Goal: Task Accomplishment & Management: Complete application form

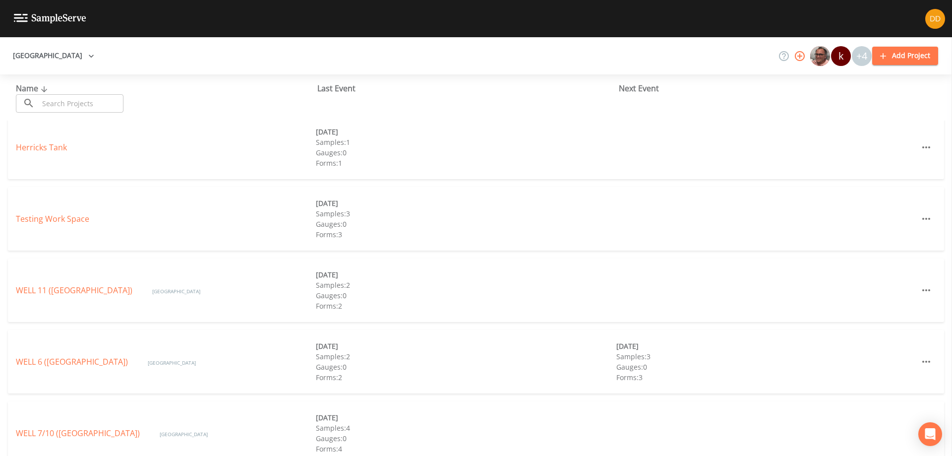
scroll to position [379, 0]
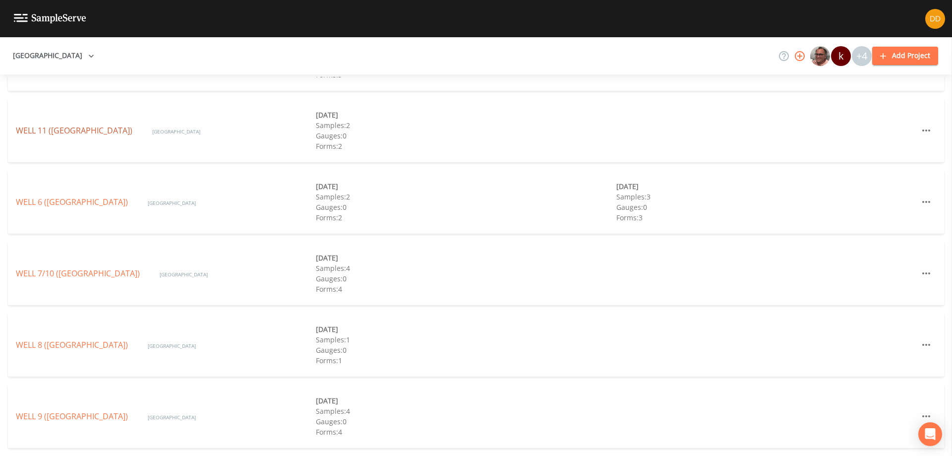
click at [113, 125] on link "WELL 11 ([GEOGRAPHIC_DATA])" at bounding box center [74, 130] width 117 height 11
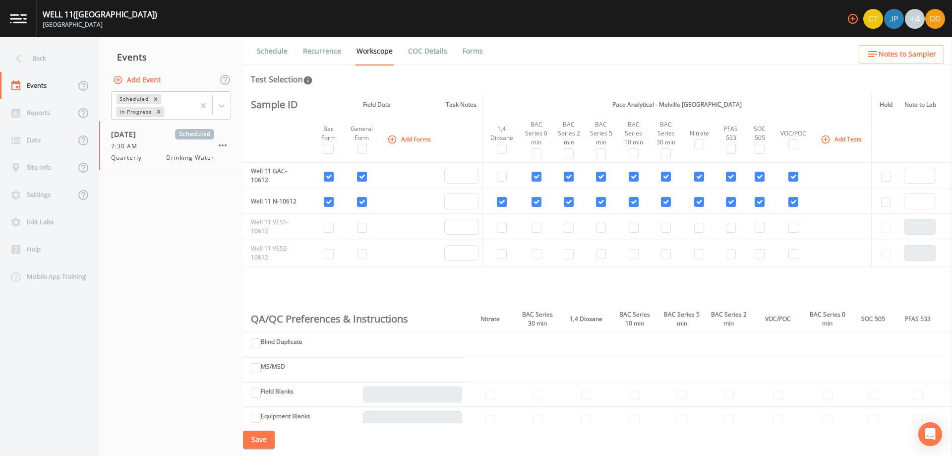
click at [149, 83] on button "Add Event" at bounding box center [138, 80] width 54 height 18
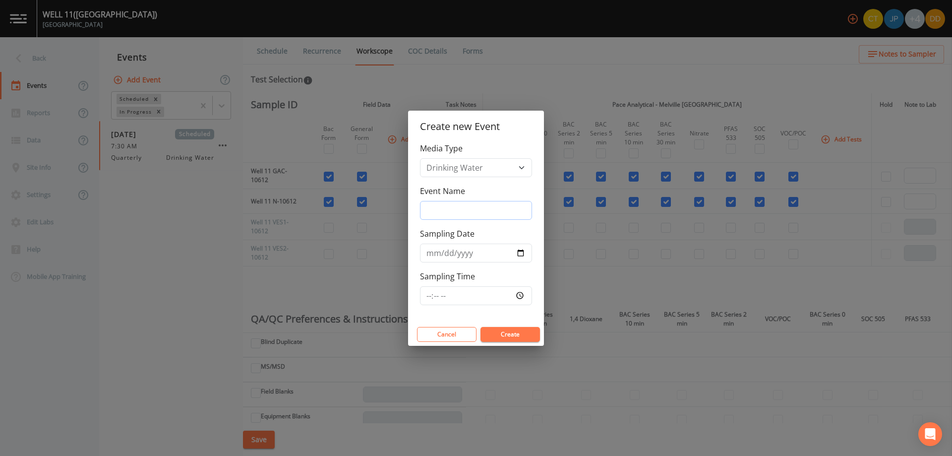
click at [490, 212] on input "Event Name" at bounding box center [476, 210] width 112 height 19
type input "weekly soc 505s"
click at [523, 254] on input "Sampling Date" at bounding box center [476, 252] width 112 height 19
type input "[DATE]"
click at [489, 294] on input "Sampling Time" at bounding box center [476, 295] width 112 height 19
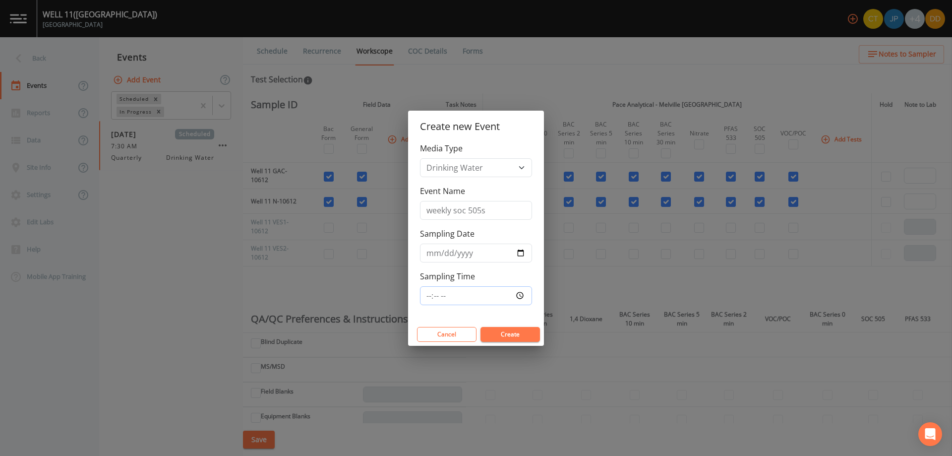
type input "07:30"
click at [513, 340] on button "Create" at bounding box center [511, 334] width 60 height 15
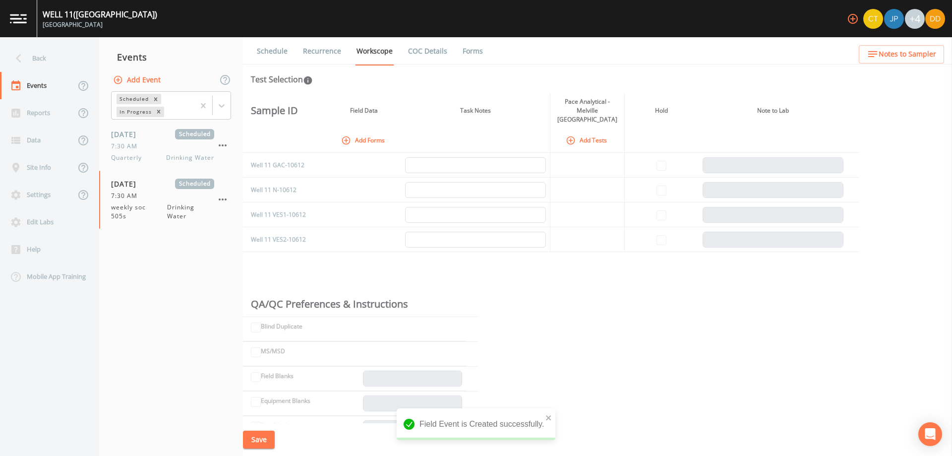
click at [360, 132] on button "Add Forms" at bounding box center [364, 140] width 50 height 16
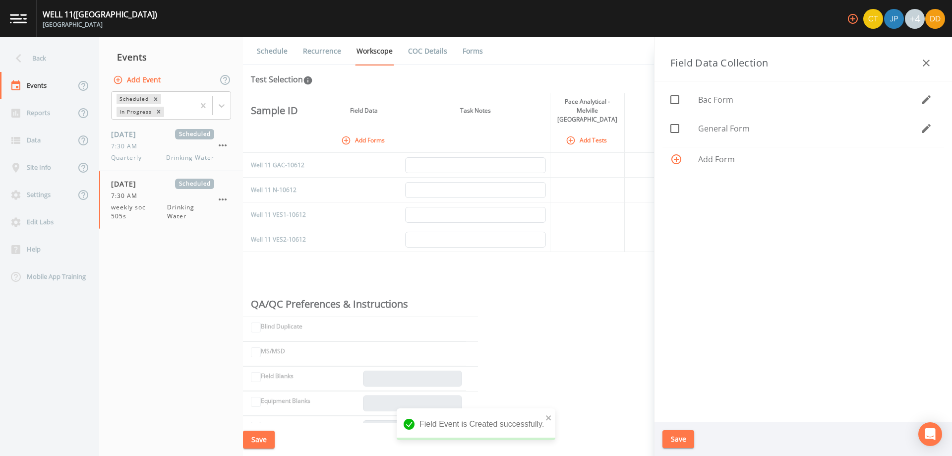
click at [710, 124] on span "General Form" at bounding box center [809, 128] width 222 height 12
checkbox input "true"
click at [680, 440] on button "Save" at bounding box center [679, 439] width 32 height 18
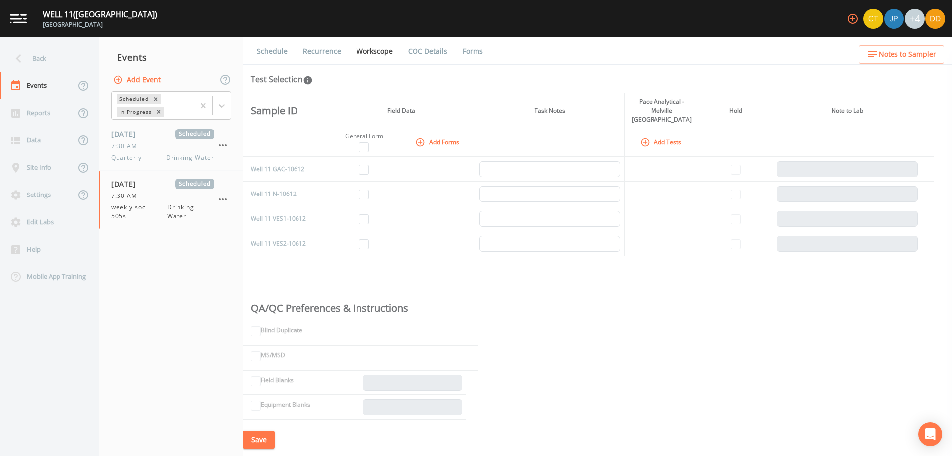
click at [662, 138] on button "Add Tests" at bounding box center [661, 142] width 47 height 16
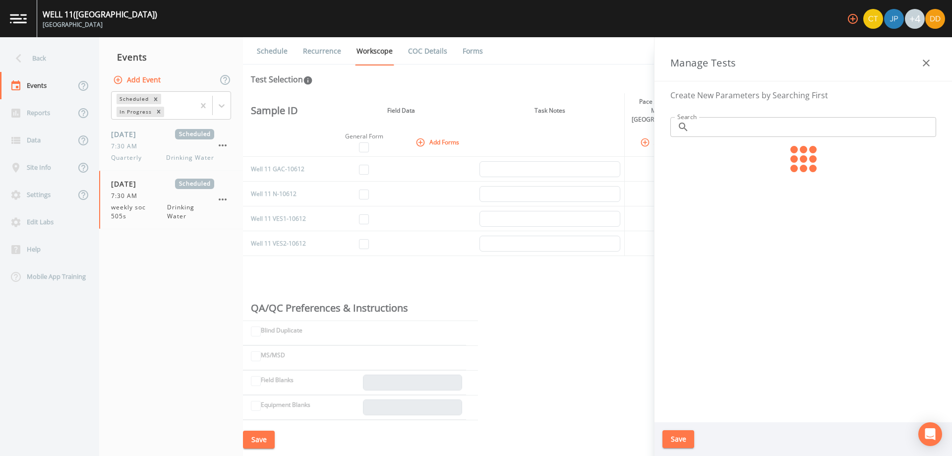
click at [627, 128] on th "Add Tests" at bounding box center [661, 142] width 74 height 29
click at [930, 63] on icon "button" at bounding box center [926, 63] width 12 height 12
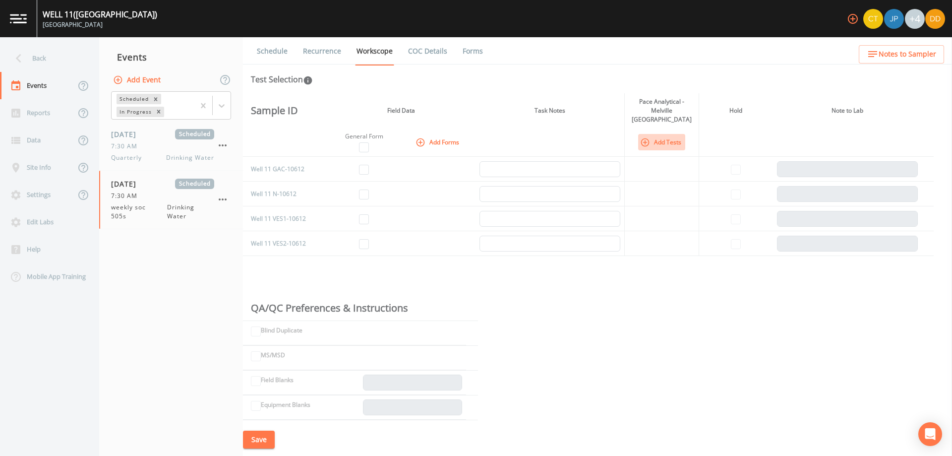
click at [668, 134] on button "Add Tests" at bounding box center [661, 142] width 47 height 16
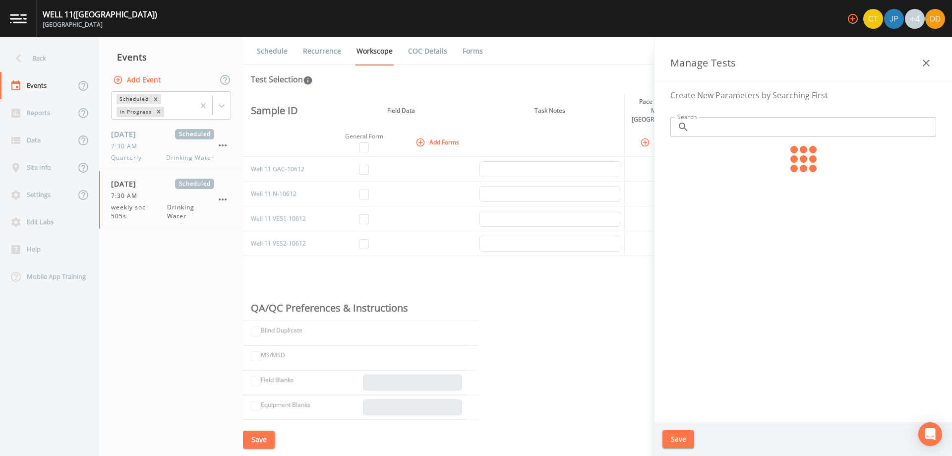
click at [589, 132] on th at bounding box center [550, 142] width 149 height 29
click at [925, 60] on icon "button" at bounding box center [926, 63] width 12 height 12
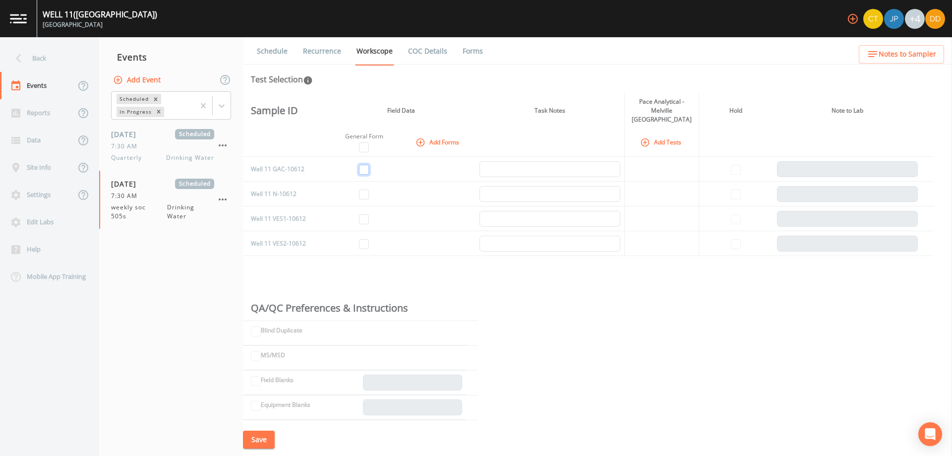
click at [367, 165] on input "checkbox" at bounding box center [364, 170] width 10 height 10
checkbox input "true"
click at [364, 189] on input "checkbox" at bounding box center [364, 194] width 10 height 10
checkbox input "true"
click at [651, 134] on button "Add Tests" at bounding box center [661, 142] width 47 height 16
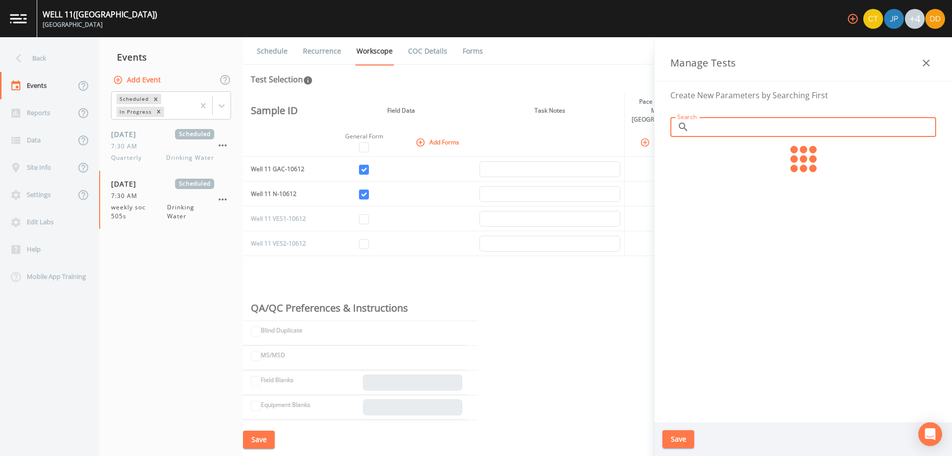
click at [722, 135] on input "Search" at bounding box center [814, 127] width 243 height 20
type input "soc"
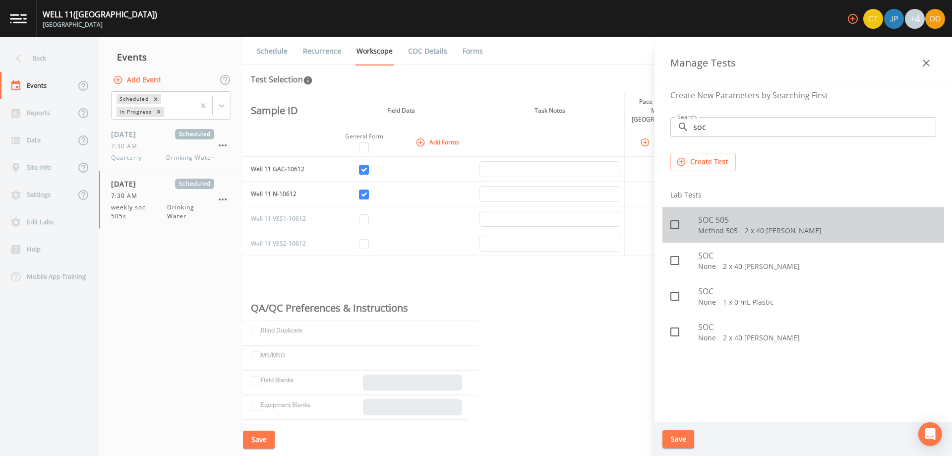
click at [748, 224] on span "SOC 505" at bounding box center [817, 220] width 238 height 12
checkbox input "true"
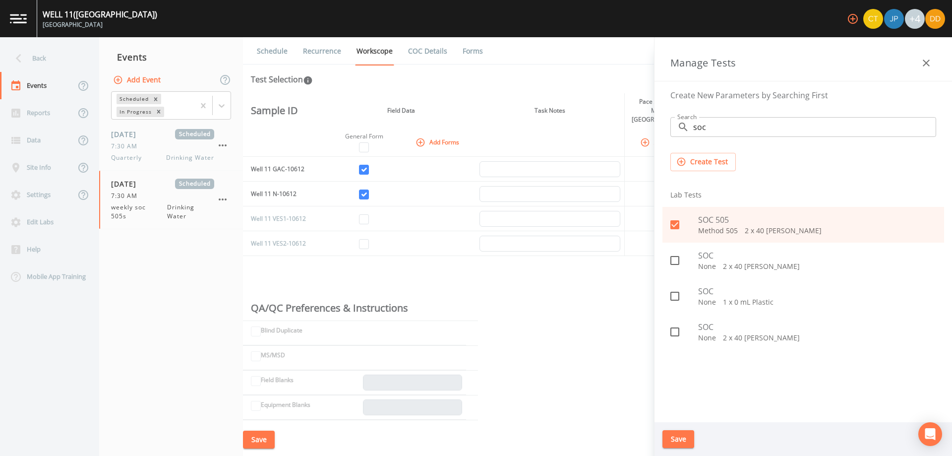
click at [676, 442] on button "Save" at bounding box center [679, 439] width 32 height 18
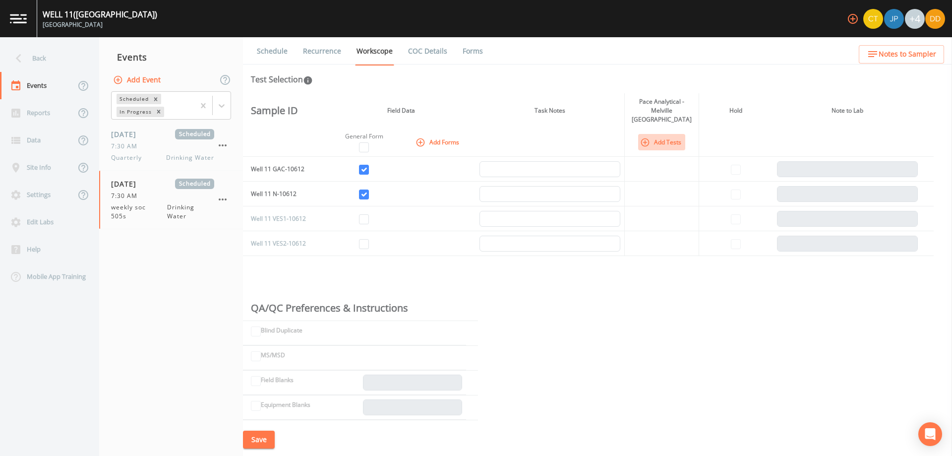
click at [670, 134] on button "Add Tests" at bounding box center [661, 142] width 47 height 16
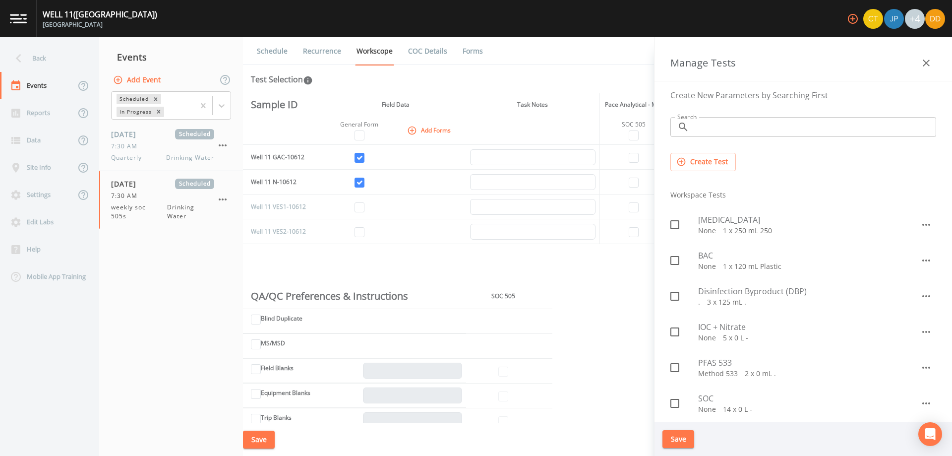
click at [588, 109] on th "Task Notes" at bounding box center [532, 104] width 133 height 23
click at [929, 63] on icon "button" at bounding box center [926, 63] width 12 height 12
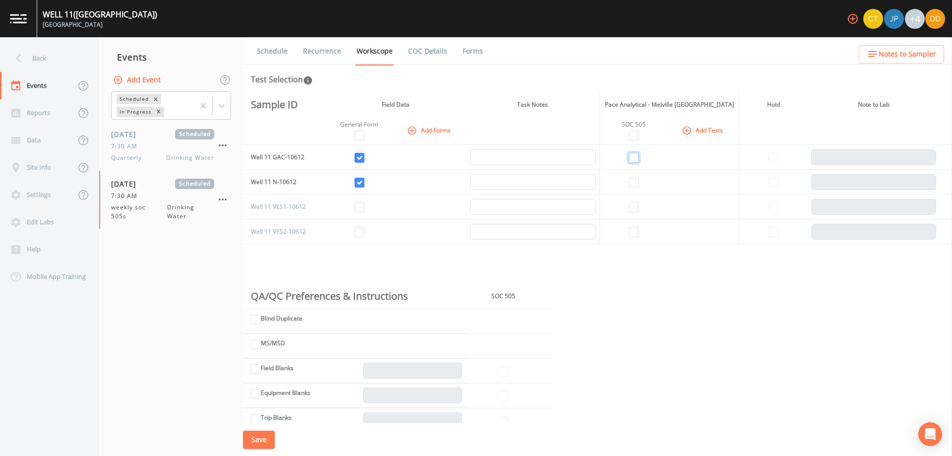
click at [636, 155] on input "checkbox" at bounding box center [634, 158] width 10 height 10
checkbox input "true"
click at [633, 178] on input "checkbox" at bounding box center [634, 183] width 10 height 10
checkbox input "true"
click at [260, 438] on button "Save" at bounding box center [259, 439] width 32 height 18
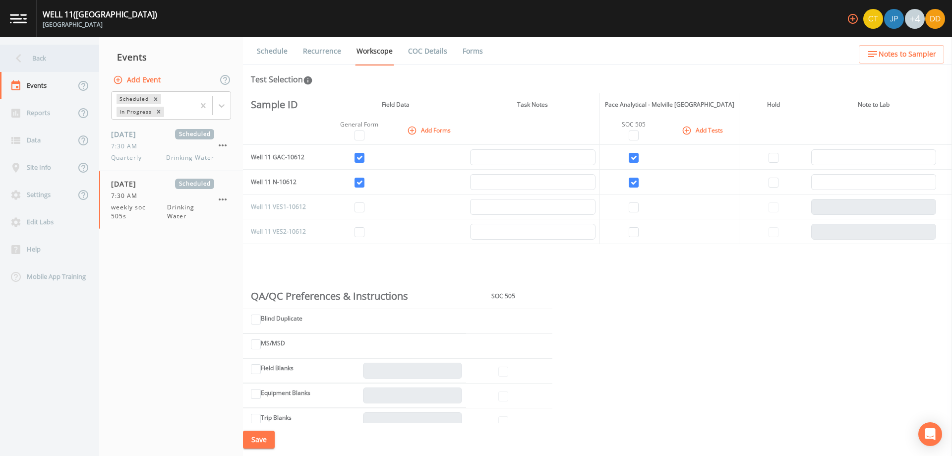
click at [46, 59] on div "Back" at bounding box center [44, 58] width 89 height 27
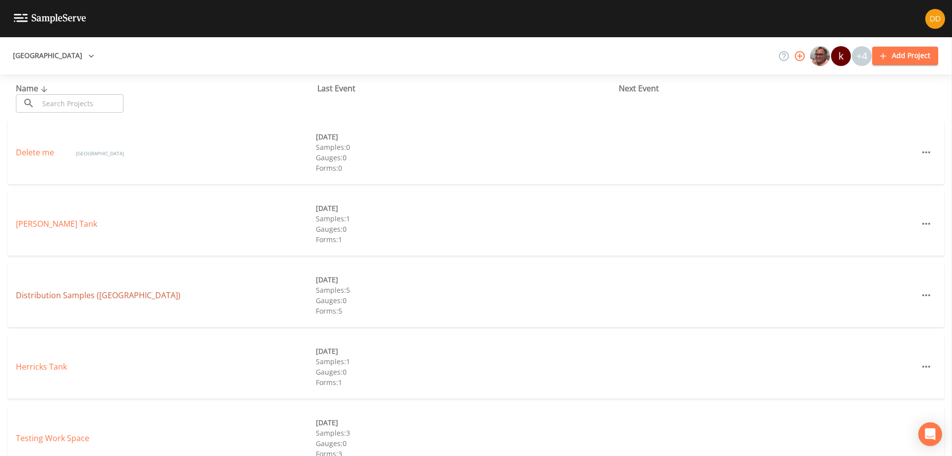
click at [100, 294] on link "Distribution Samples ([GEOGRAPHIC_DATA])" at bounding box center [98, 295] width 165 height 11
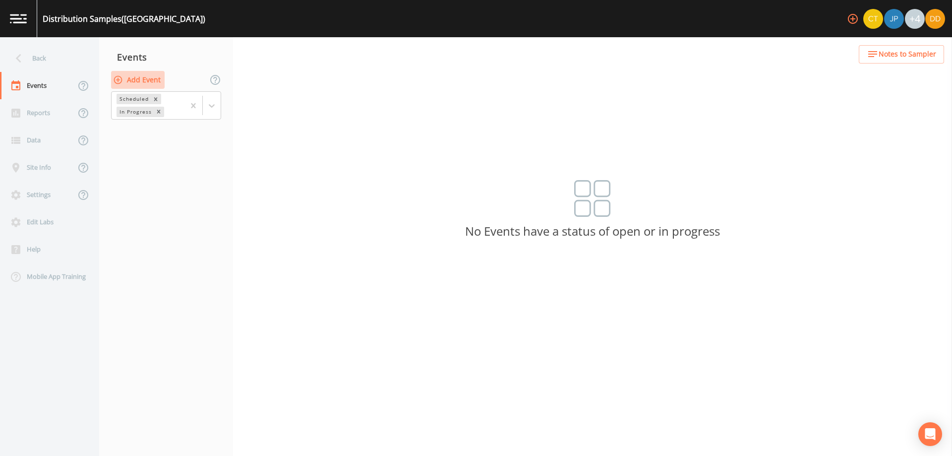
click at [146, 79] on button "Add Event" at bounding box center [138, 80] width 54 height 18
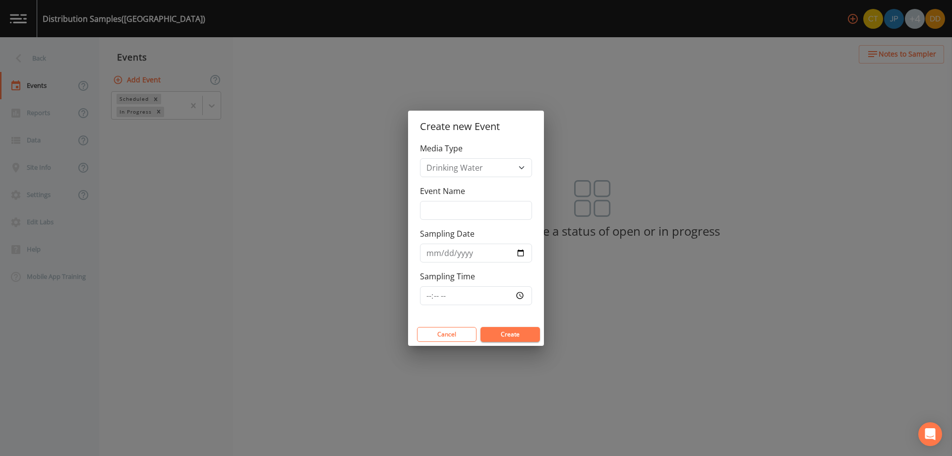
click at [455, 206] on div "Event Name" at bounding box center [476, 202] width 112 height 35
click at [459, 209] on input "Event Name" at bounding box center [476, 210] width 112 height 19
type input "weekly"
click at [518, 251] on input "Sampling Date" at bounding box center [476, 252] width 112 height 19
type input "[DATE]"
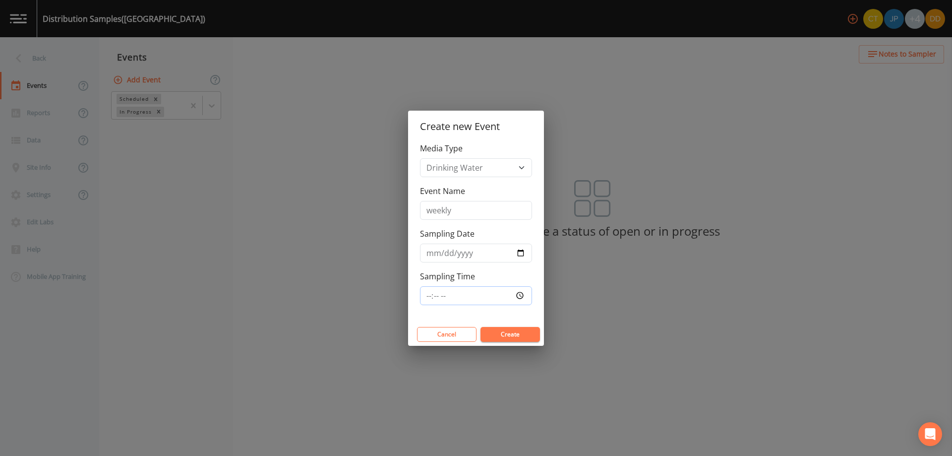
click at [498, 293] on input "Sampling Time" at bounding box center [476, 295] width 112 height 19
type input "07:30"
click at [502, 335] on button "Create" at bounding box center [511, 334] width 60 height 15
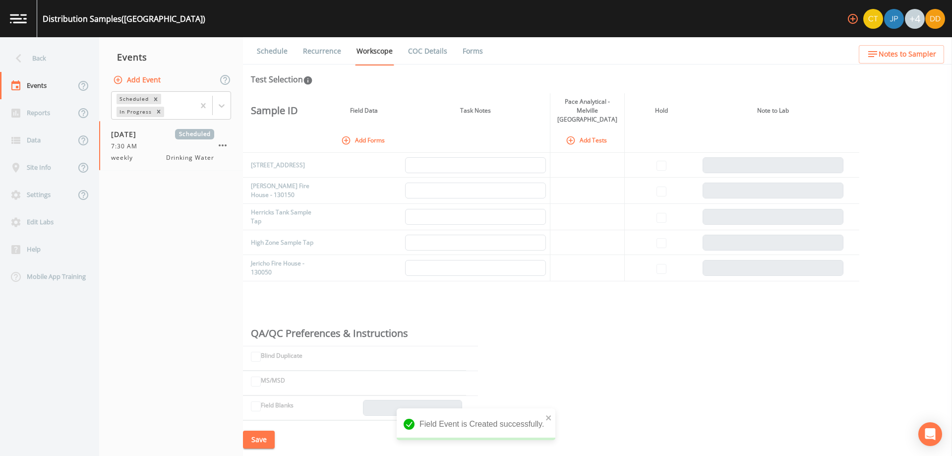
click at [373, 132] on button "Add Forms" at bounding box center [364, 140] width 50 height 16
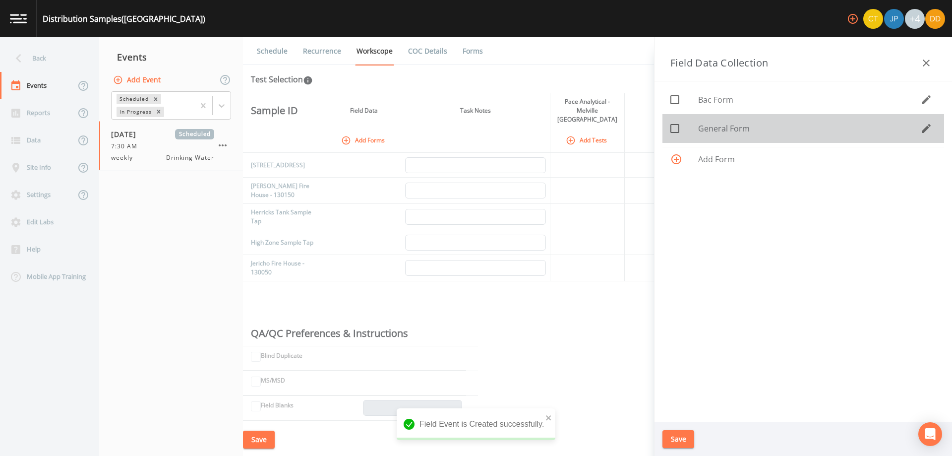
click at [710, 125] on span "General Form" at bounding box center [809, 128] width 222 height 12
checkbox input "true"
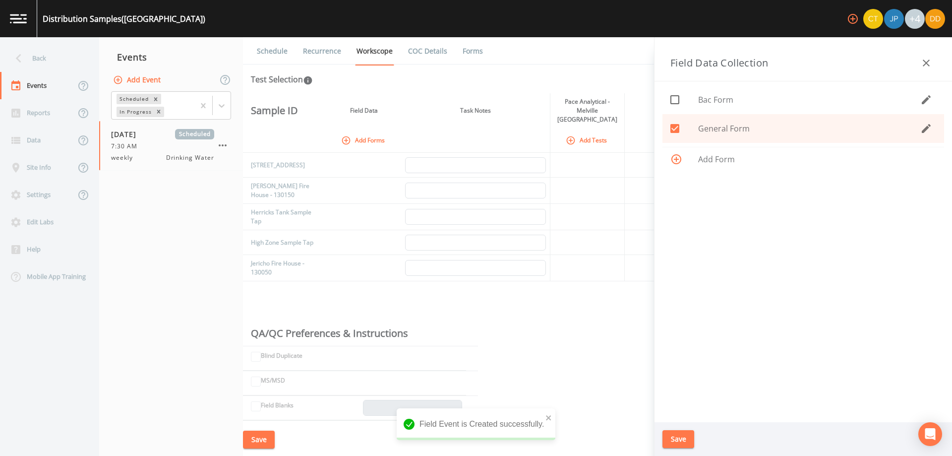
click at [687, 435] on button "Save" at bounding box center [679, 439] width 32 height 18
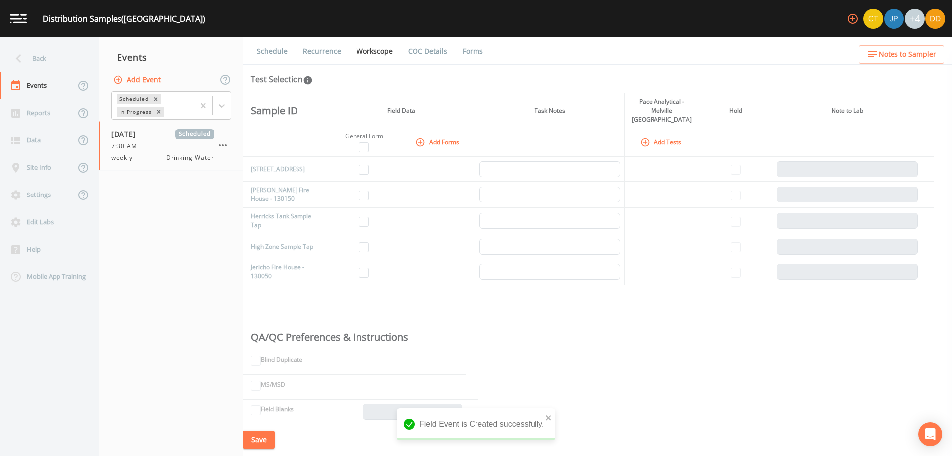
click at [662, 134] on button "Add Tests" at bounding box center [661, 142] width 47 height 16
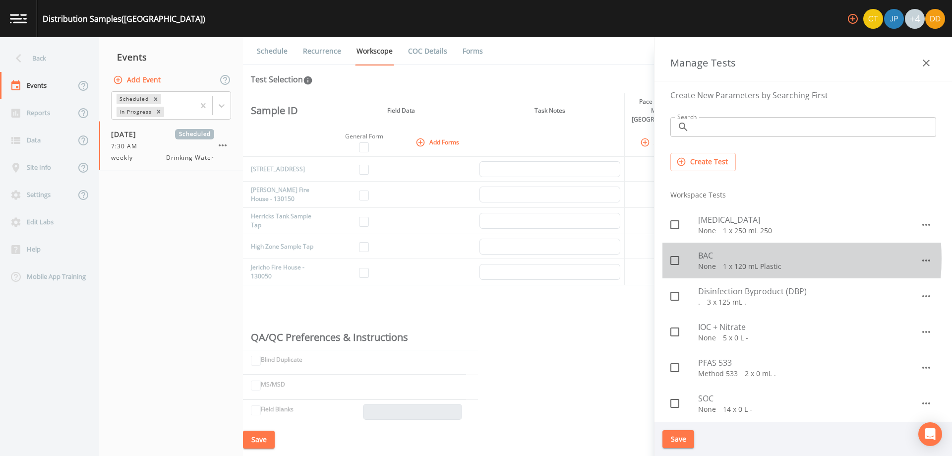
click at [727, 259] on span "BAC" at bounding box center [809, 255] width 222 height 12
checkbox input "true"
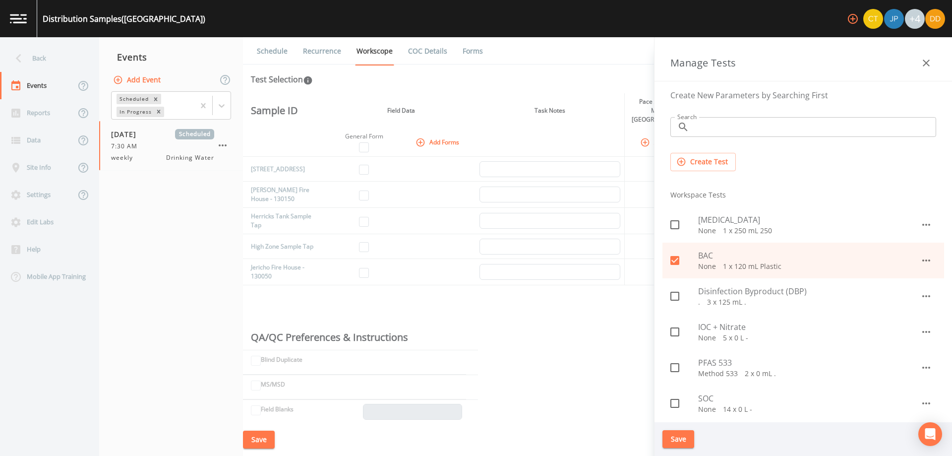
click at [682, 436] on button "Save" at bounding box center [679, 439] width 32 height 18
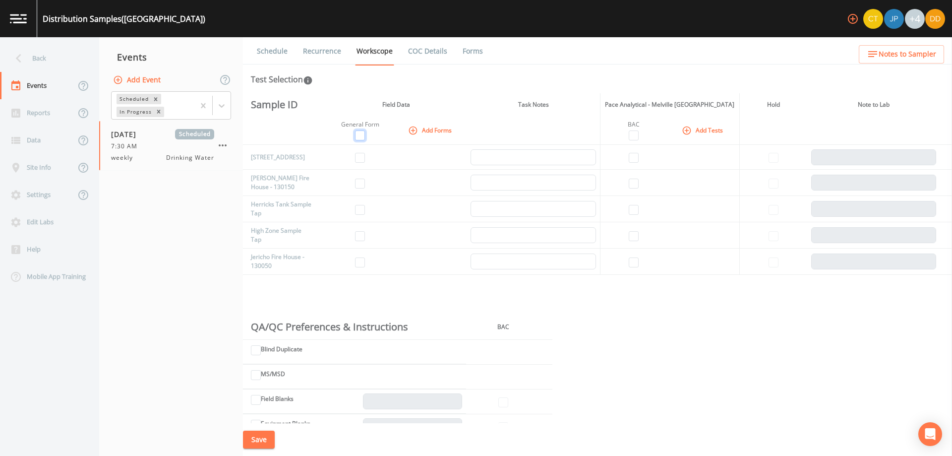
click at [359, 134] on input "checkbox" at bounding box center [360, 135] width 10 height 10
checkbox input "true"
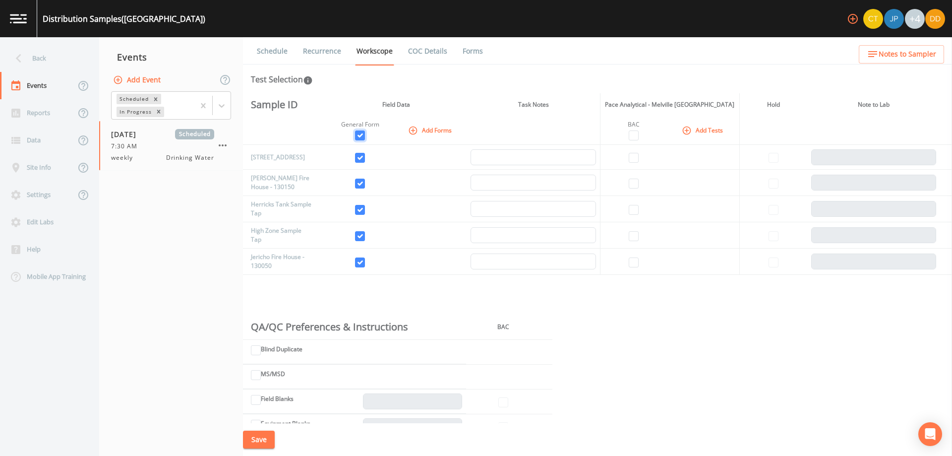
checkbox input "true"
click at [629, 134] on input "checkbox" at bounding box center [634, 135] width 10 height 10
checkbox input "true"
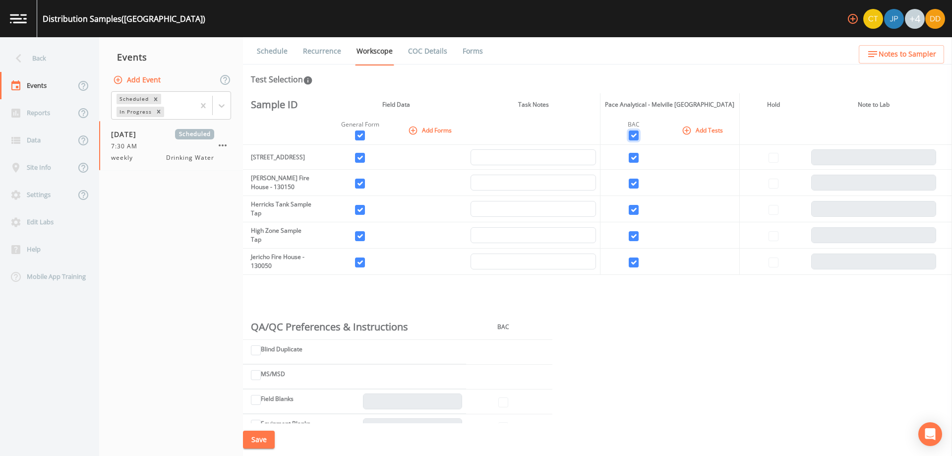
checkbox input "true"
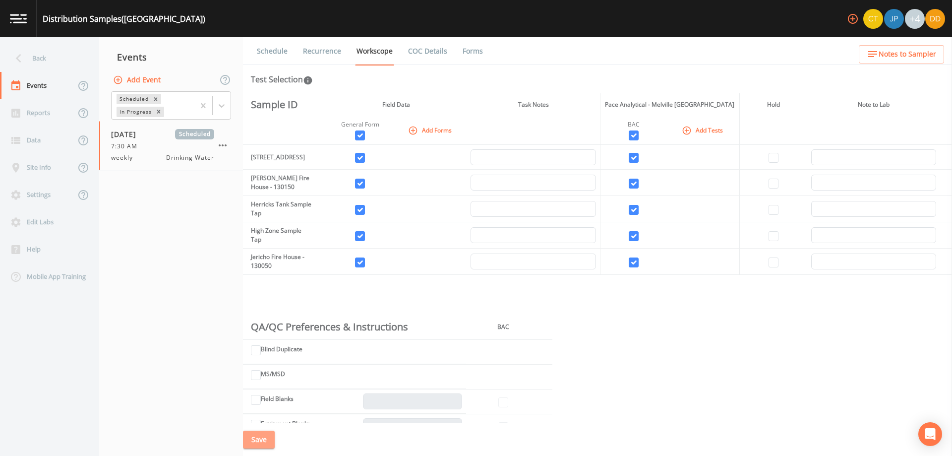
click at [259, 438] on button "Save" at bounding box center [259, 439] width 32 height 18
drag, startPoint x: 68, startPoint y: 224, endPoint x: 77, endPoint y: 227, distance: 8.9
drag, startPoint x: 77, startPoint y: 227, endPoint x: 249, endPoint y: 285, distance: 181.9
drag, startPoint x: 249, startPoint y: 285, endPoint x: 219, endPoint y: 267, distance: 34.9
drag, startPoint x: 214, startPoint y: 264, endPoint x: 174, endPoint y: 259, distance: 41.0
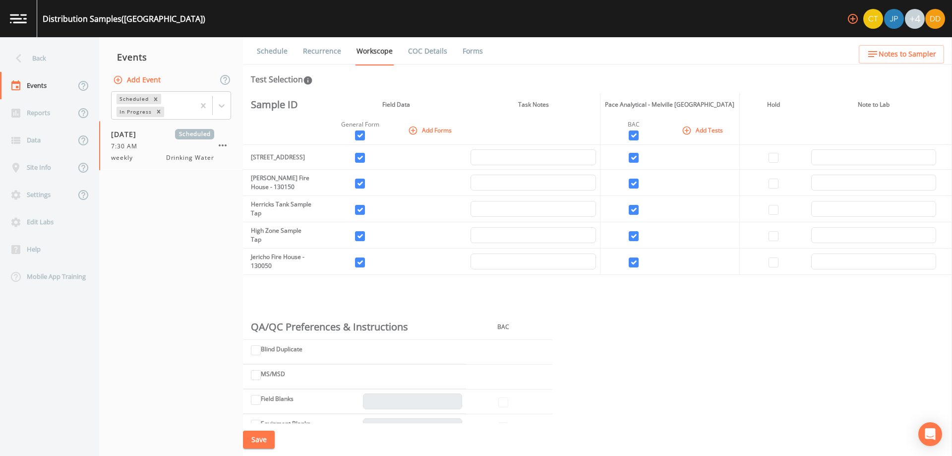
click at [174, 259] on nav "Events Add Event Scheduled In Progress [DATE] Scheduled 7:30 AM weekly Drinking…" at bounding box center [171, 246] width 144 height 419
click at [255, 445] on button "Save" at bounding box center [259, 439] width 32 height 18
